Goal: Information Seeking & Learning: Learn about a topic

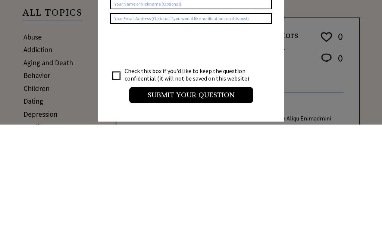
scroll to position [124, 0]
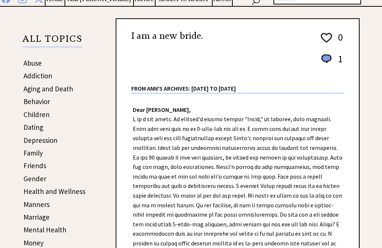
scroll to position [99, 0]
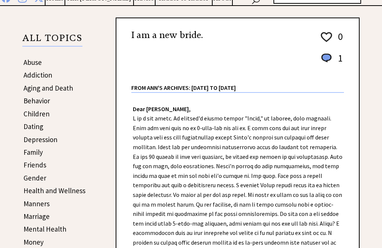
click at [29, 130] on link "Dating" at bounding box center [34, 126] width 20 height 9
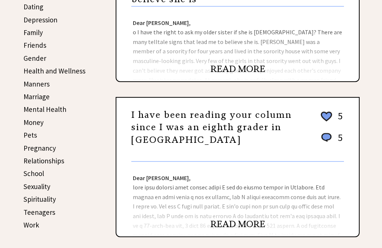
scroll to position [205, 0]
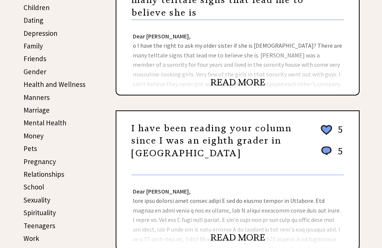
click at [31, 23] on link "Dating" at bounding box center [34, 20] width 20 height 9
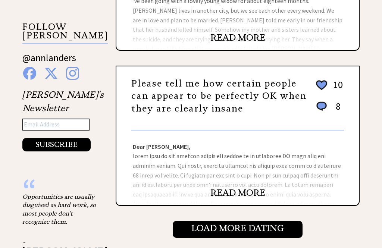
scroll to position [706, 0]
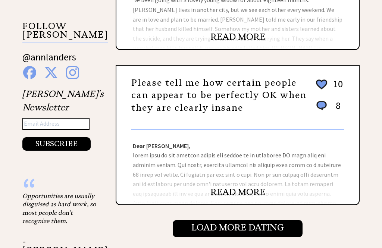
click at [147, 130] on div "Please tell me how certain people can appear to be perfectly OK when they are c…" at bounding box center [237, 101] width 213 height 59
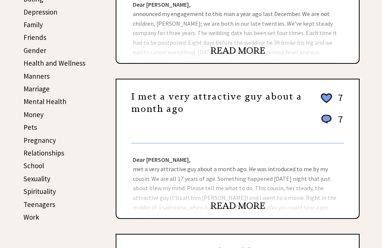
scroll to position [226, 0]
click at [37, 105] on link "Mental Health" at bounding box center [45, 101] width 43 height 9
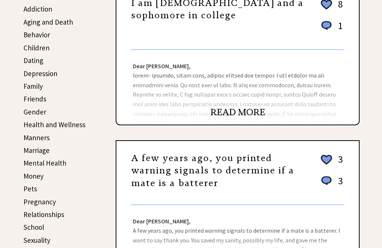
scroll to position [168, 0]
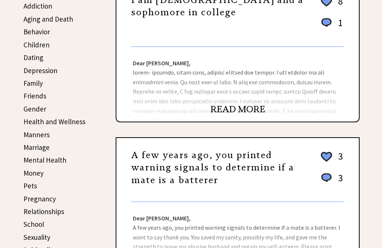
click at [47, 160] on link "Mental Health" at bounding box center [45, 160] width 43 height 9
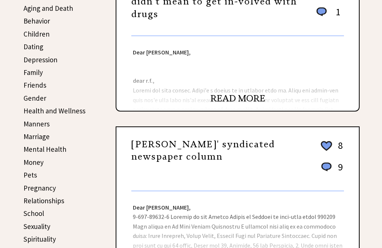
scroll to position [180, 0]
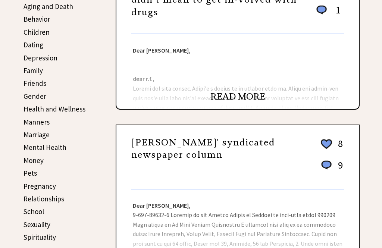
click at [230, 101] on link "READ MORE" at bounding box center [238, 96] width 55 height 11
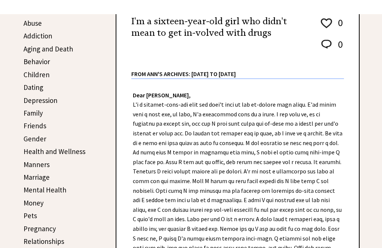
scroll to position [137, 0]
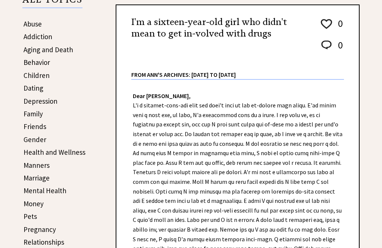
click at [30, 114] on link "Family" at bounding box center [33, 113] width 19 height 9
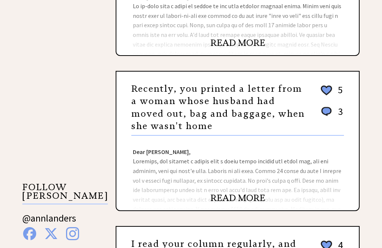
scroll to position [548, 0]
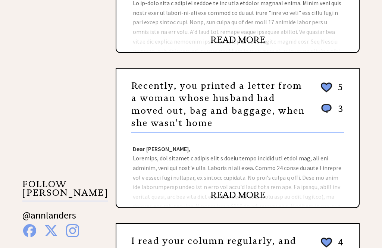
click at [224, 198] on link "READ MORE" at bounding box center [238, 195] width 55 height 11
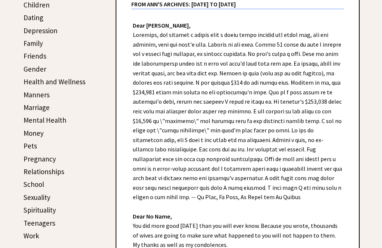
scroll to position [207, 0]
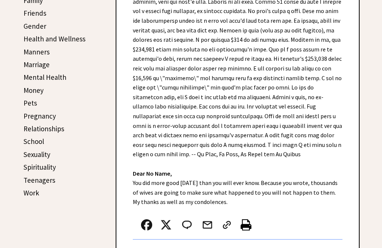
scroll to position [251, 0]
click at [32, 65] on link "Marriage" at bounding box center [37, 64] width 26 height 9
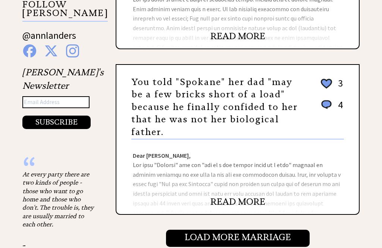
scroll to position [728, 0]
click at [232, 201] on link "READ MORE" at bounding box center [238, 201] width 55 height 11
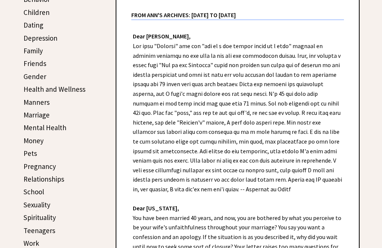
scroll to position [197, 0]
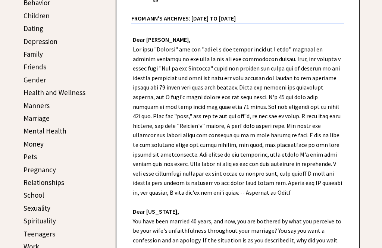
click at [34, 55] on link "Family" at bounding box center [33, 54] width 19 height 9
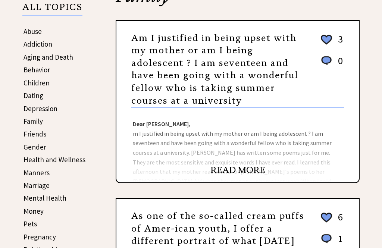
scroll to position [130, 0]
click at [31, 135] on link "Friends" at bounding box center [35, 134] width 23 height 9
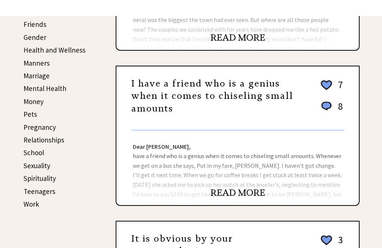
scroll to position [239, 0]
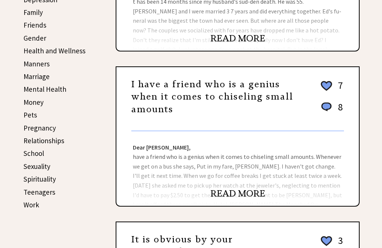
click at [32, 155] on link "School" at bounding box center [34, 153] width 21 height 9
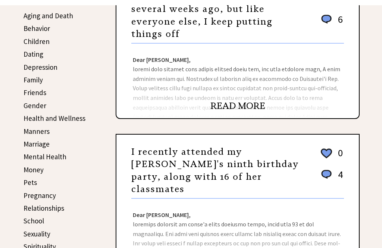
scroll to position [171, 0]
click at [27, 223] on link "School" at bounding box center [34, 221] width 21 height 9
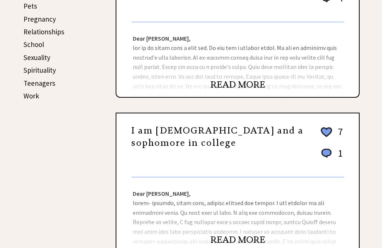
scroll to position [331, 0]
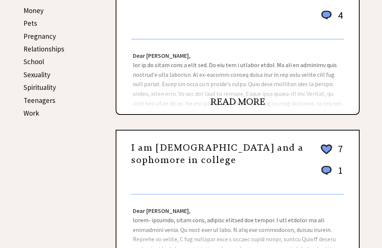
click at [32, 60] on link "School" at bounding box center [34, 61] width 21 height 9
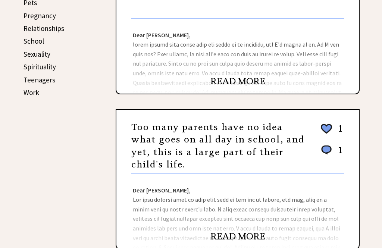
scroll to position [351, 0]
click at [29, 91] on link "Work" at bounding box center [32, 92] width 16 height 9
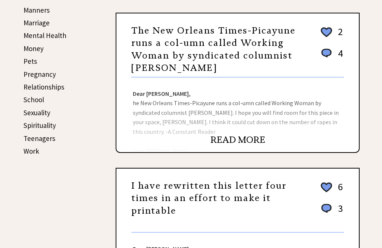
scroll to position [293, 0]
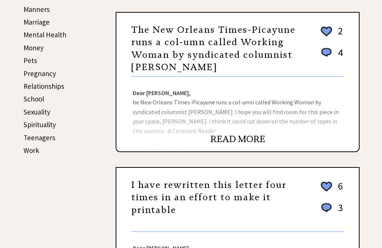
click at [218, 139] on link "READ MORE" at bounding box center [238, 139] width 55 height 11
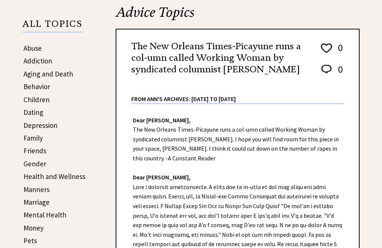
scroll to position [59, 0]
